Goal: Information Seeking & Learning: Compare options

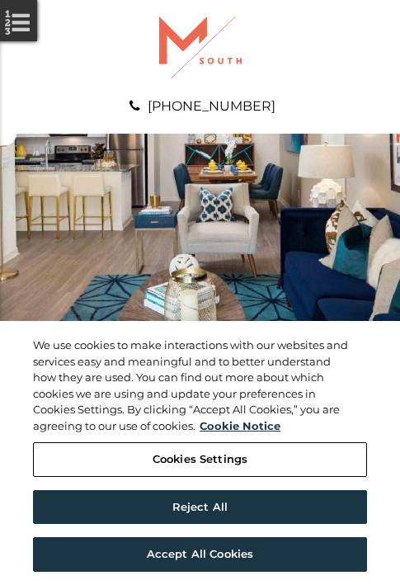
scroll to position [844, 0]
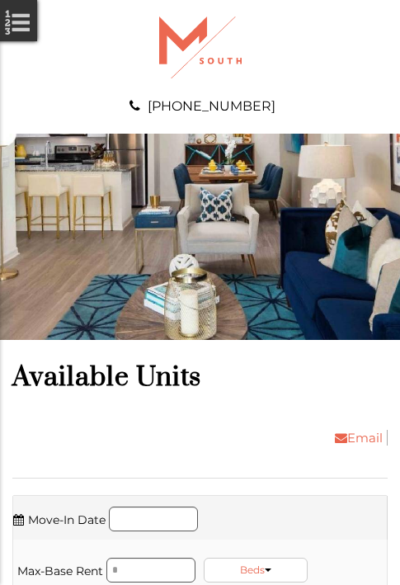
scroll to position [1125, 0]
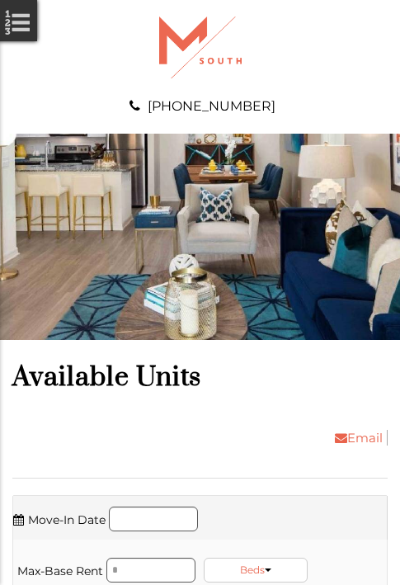
scroll to position [1512, 0]
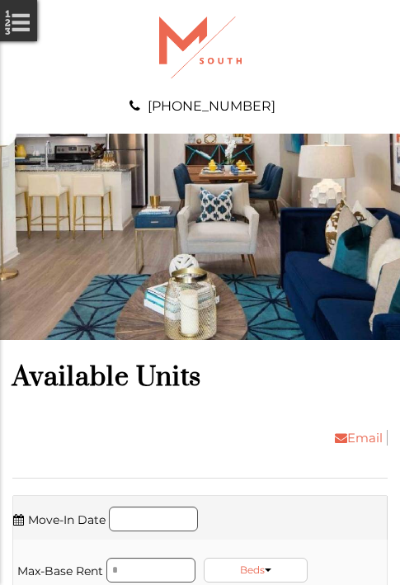
scroll to position [1794, 0]
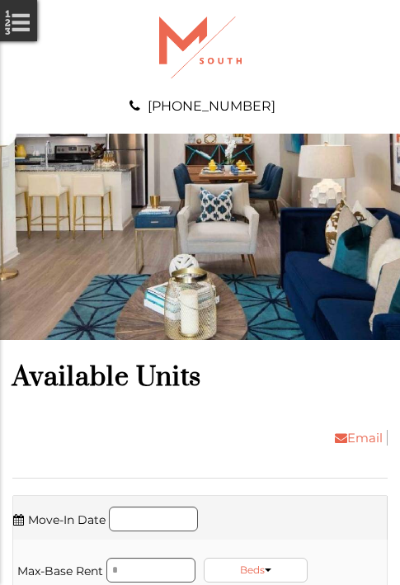
scroll to position [2075, 0]
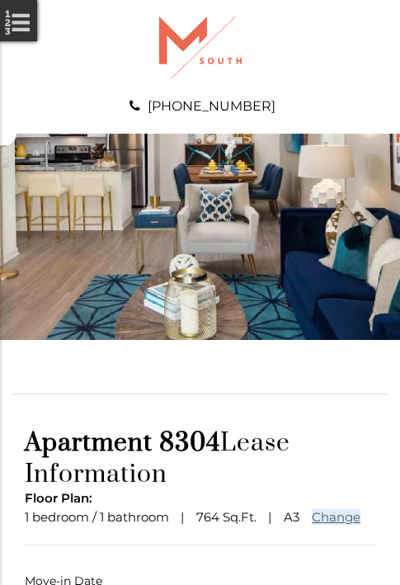
scroll to position [122, 0]
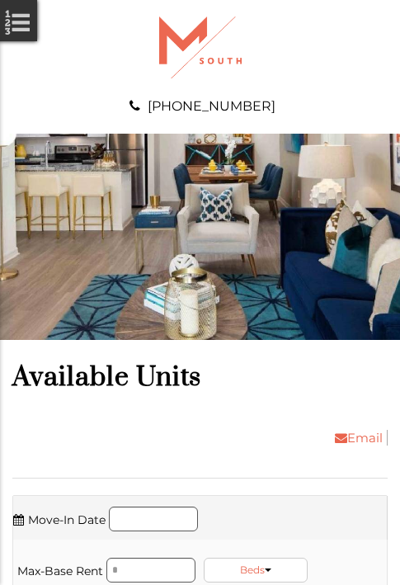
scroll to position [3306, 0]
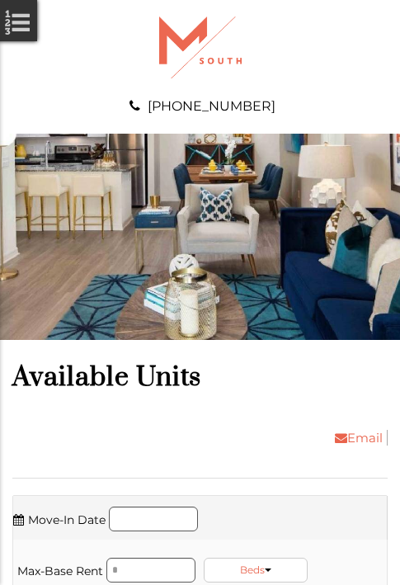
scroll to position [3588, 0]
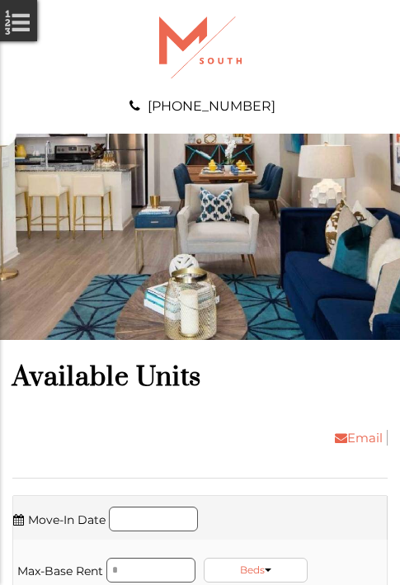
scroll to position [3975, 0]
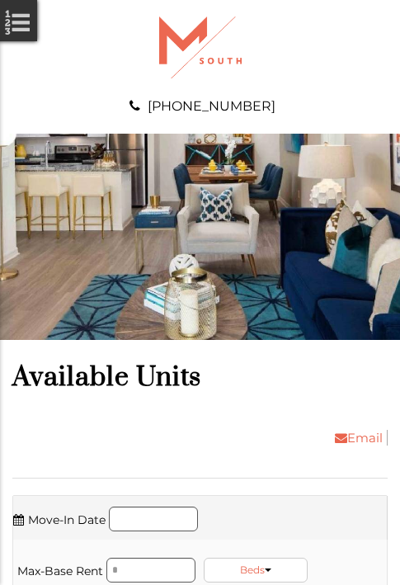
scroll to position [4256, 0]
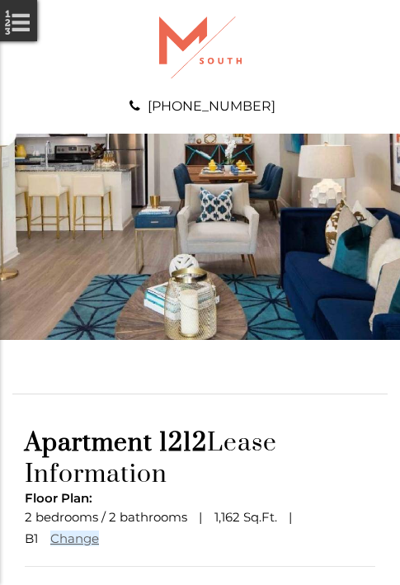
scroll to position [144, 0]
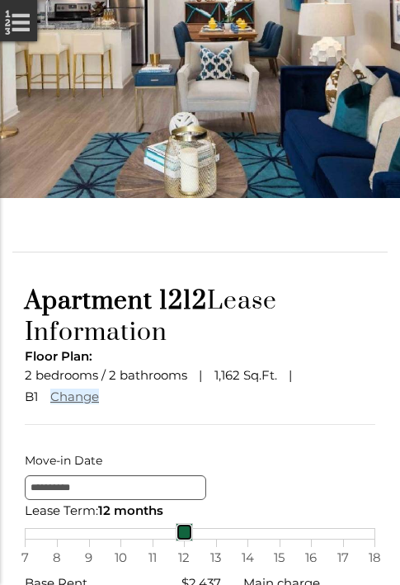
click at [200, 540] on div "7 8 9 10 11 12 13 14 15 16 17 18" at bounding box center [200, 534] width 351 height 12
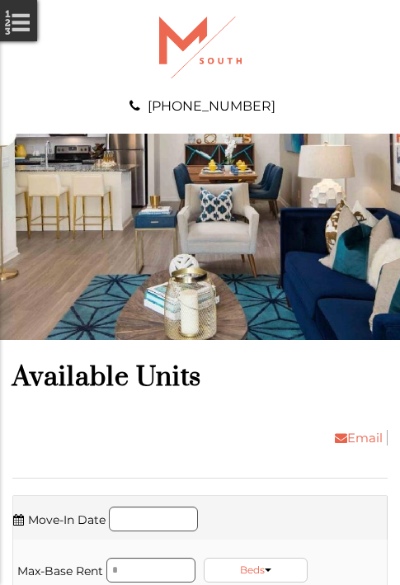
scroll to position [4537, 0]
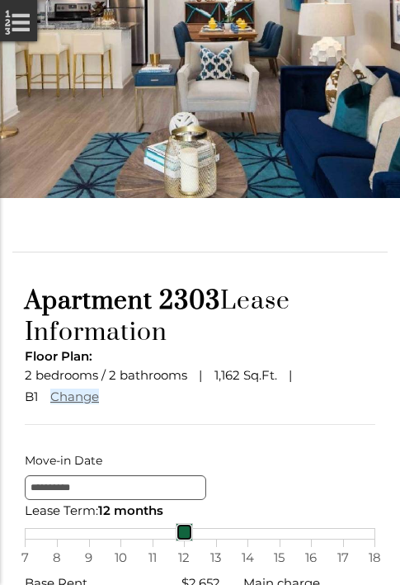
click at [200, 540] on div "7 8 9 10 11 12 13 14 15 16 17 18" at bounding box center [200, 534] width 351 height 12
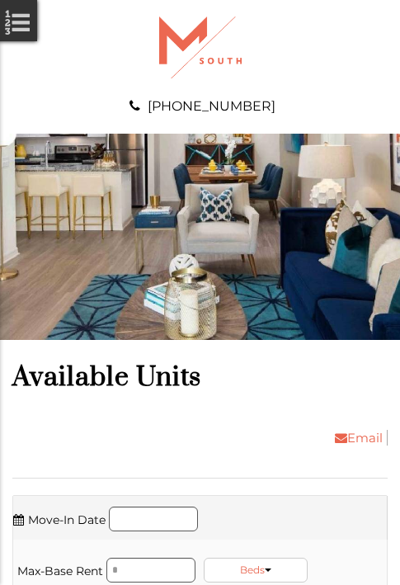
scroll to position [5100, 0]
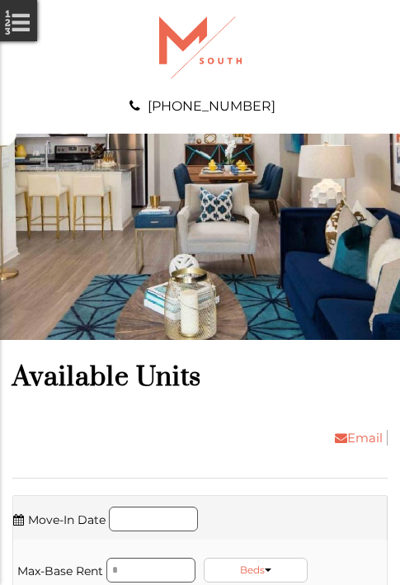
scroll to position [5874, 0]
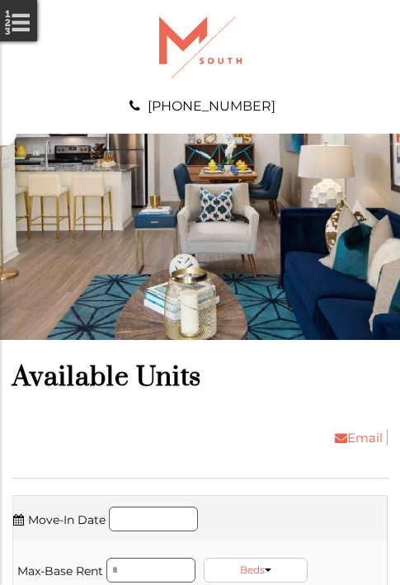
scroll to position [6156, 0]
